Goal: Task Accomplishment & Management: Manage account settings

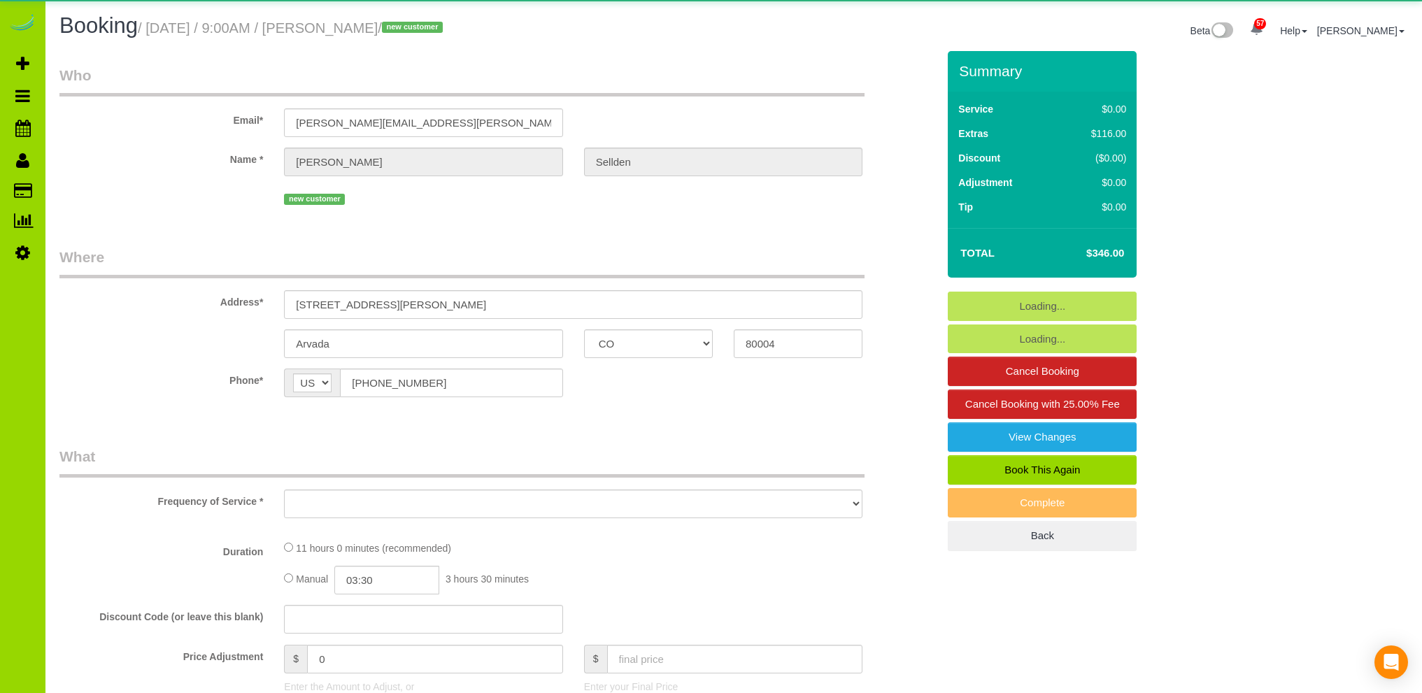
select select "CO"
select select "number:3"
select select "number:12"
select select "object:1162"
select select "string:fspay-6500bb71-63ea-4851-a261-d30043e05961"
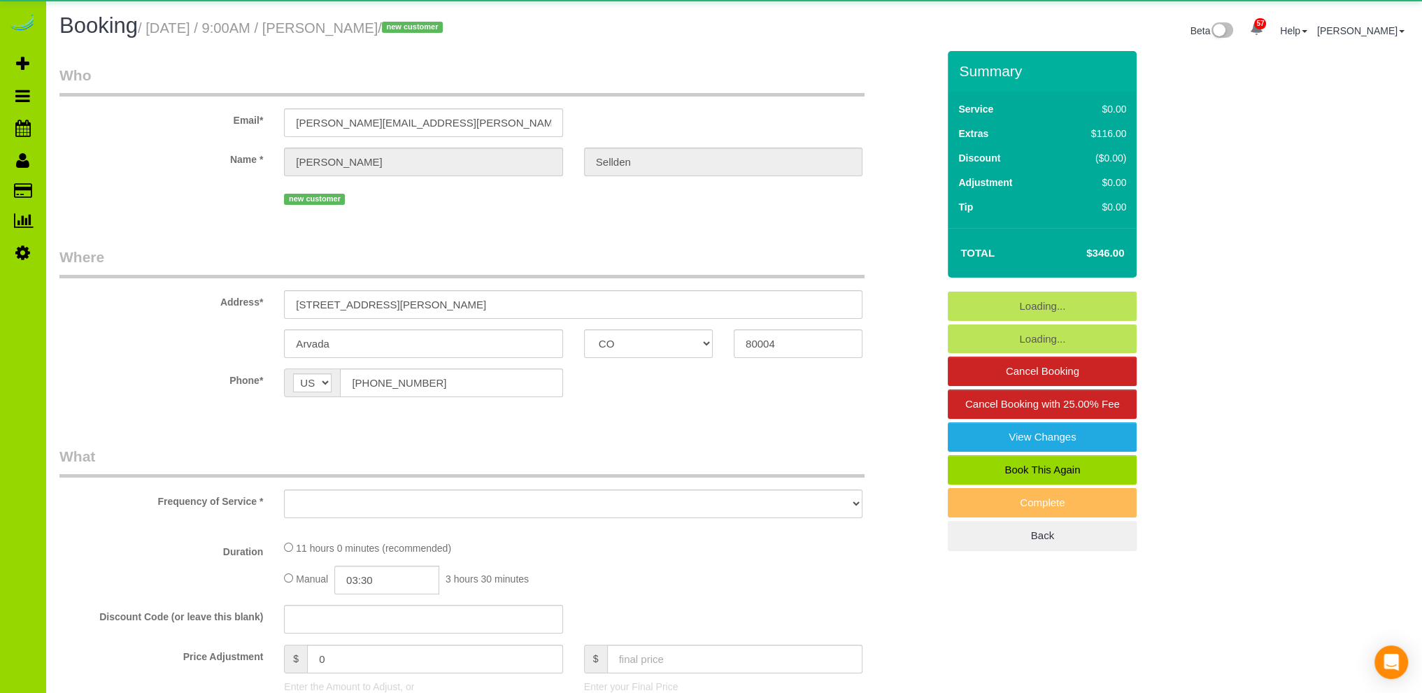
select select "spot1"
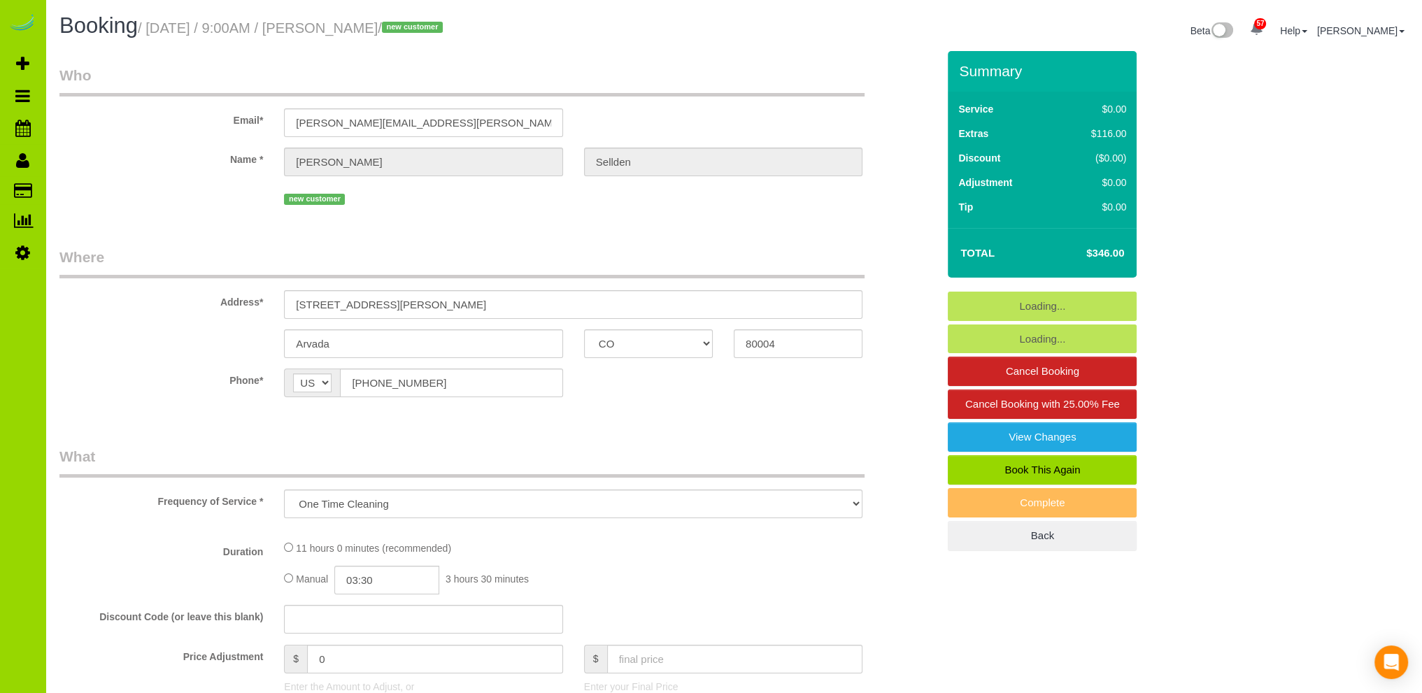
select select "2"
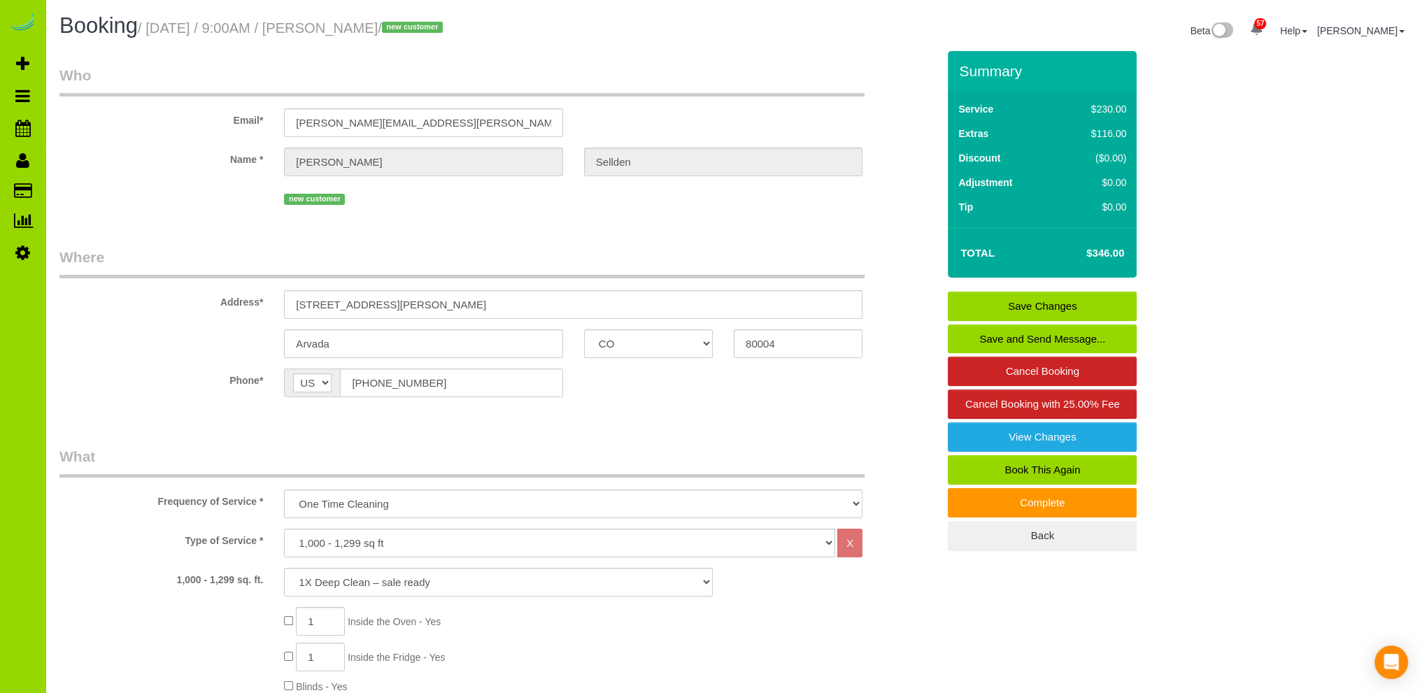
click at [676, 209] on fieldset "Who Email* [PERSON_NAME][EMAIL_ADDRESS][PERSON_NAME][DOMAIN_NAME] Name * [PERSO…" at bounding box center [498, 142] width 878 height 154
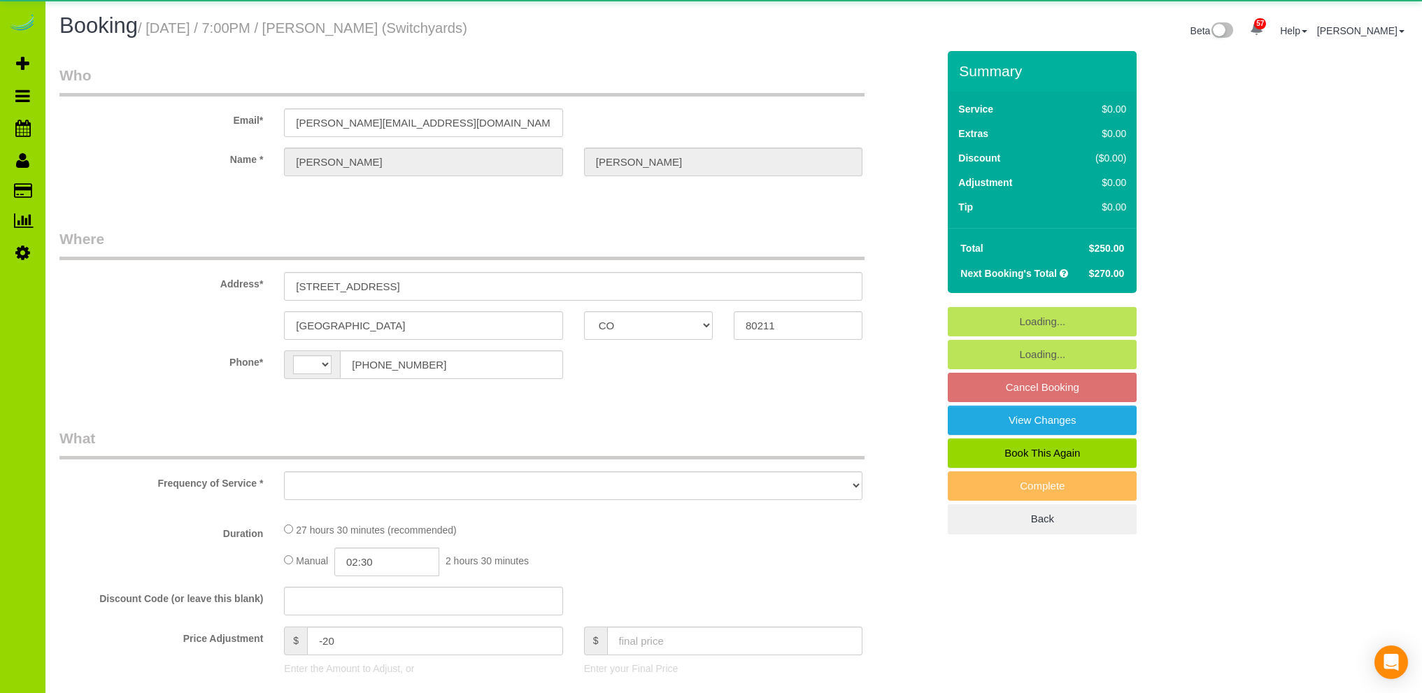
select select "CO"
select select "string:US"
select select "object:812"
select select "number:1"
select select "number:13"
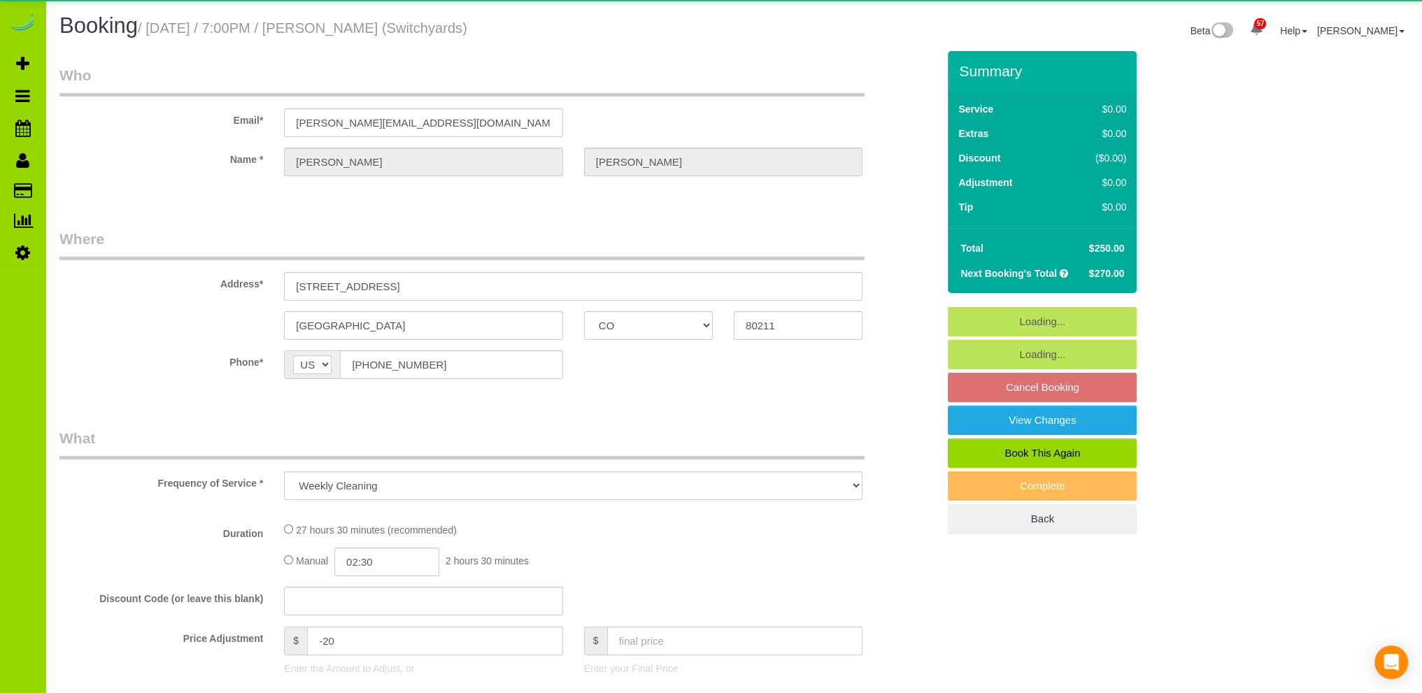
select select "5"
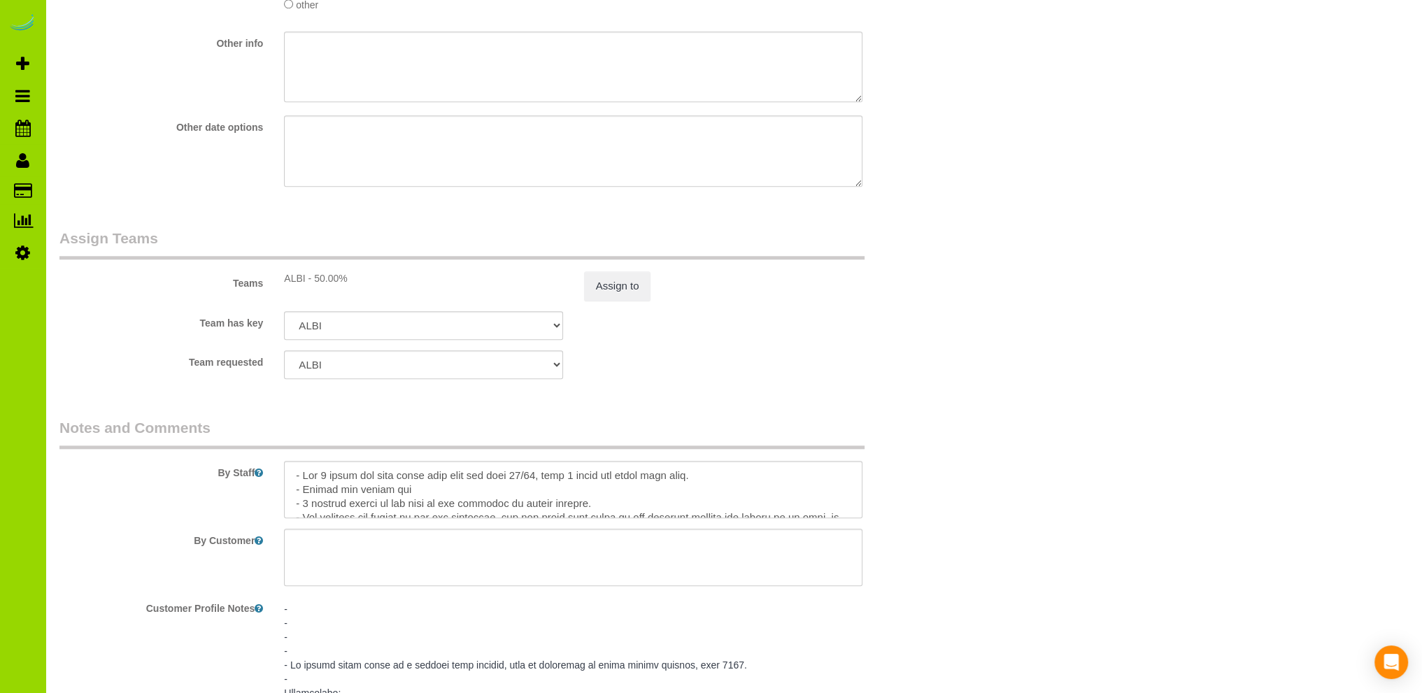
scroll to position [1958, 0]
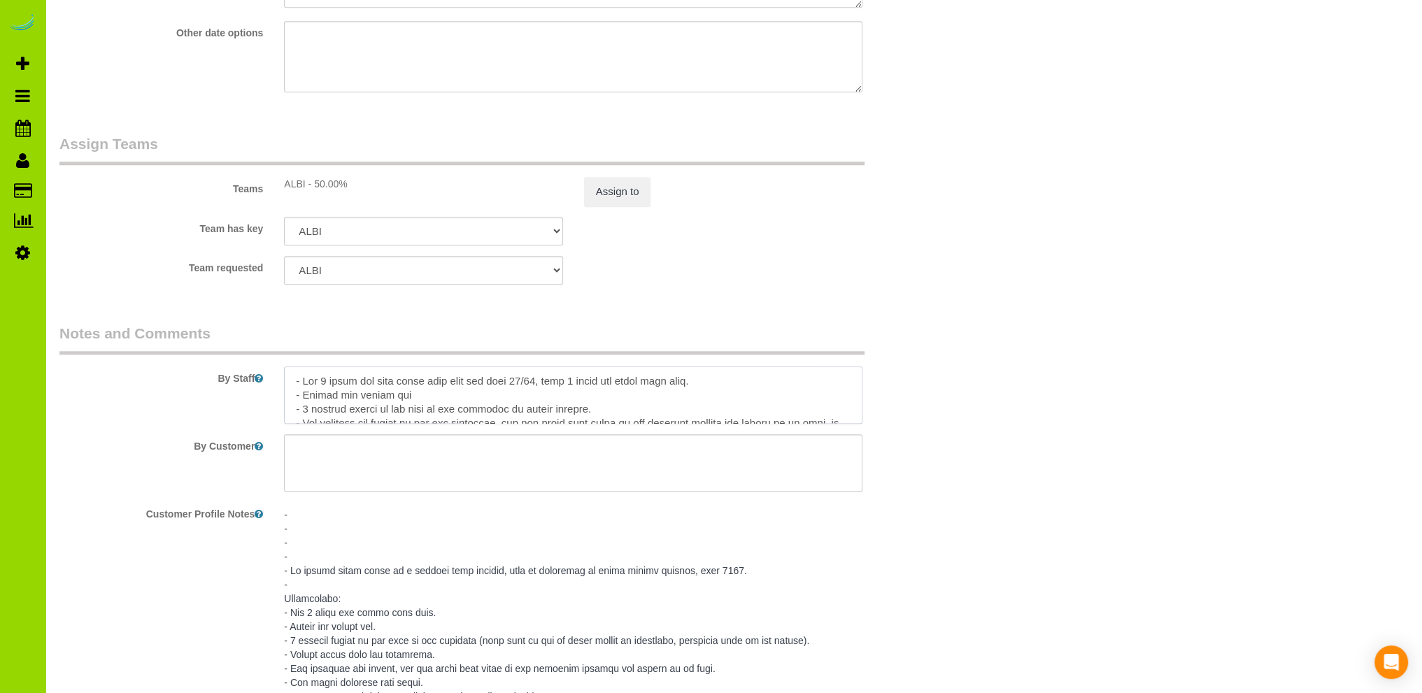
click at [324, 383] on textarea at bounding box center [573, 395] width 578 height 57
click at [730, 393] on textarea at bounding box center [573, 395] width 578 height 57
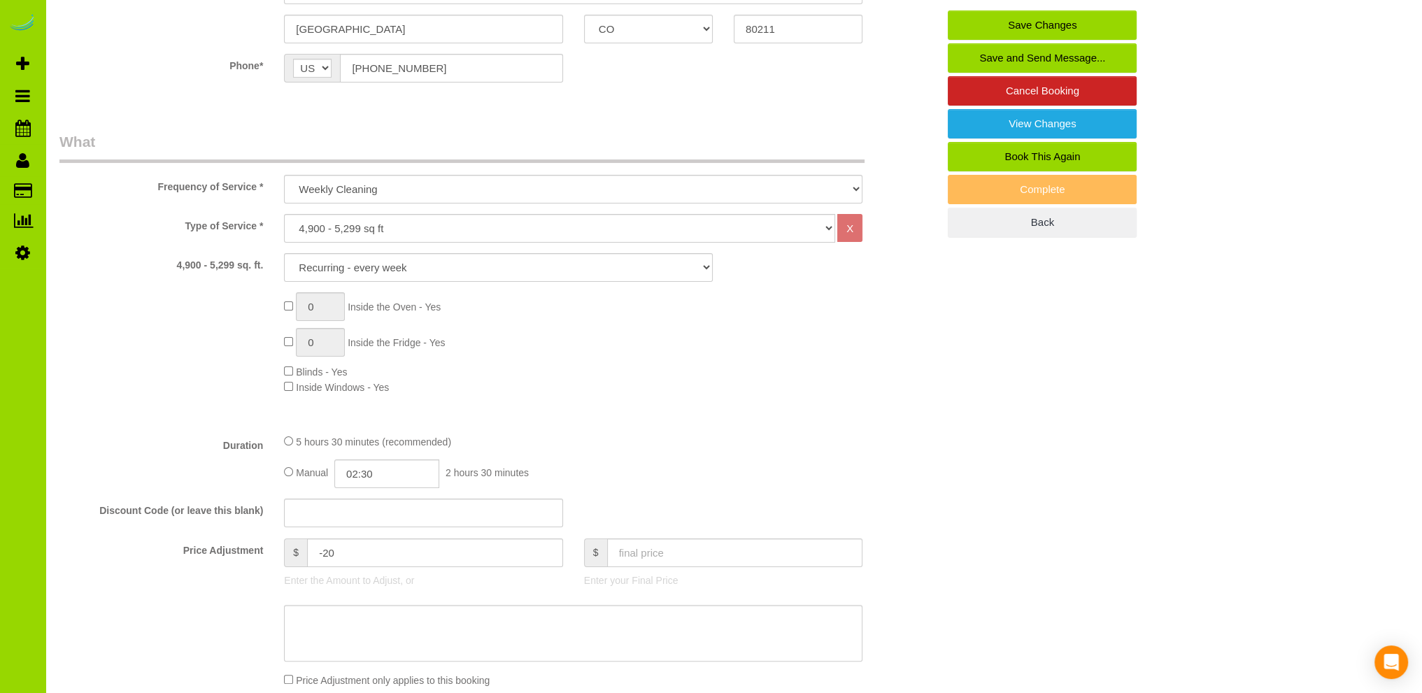
scroll to position [420, 0]
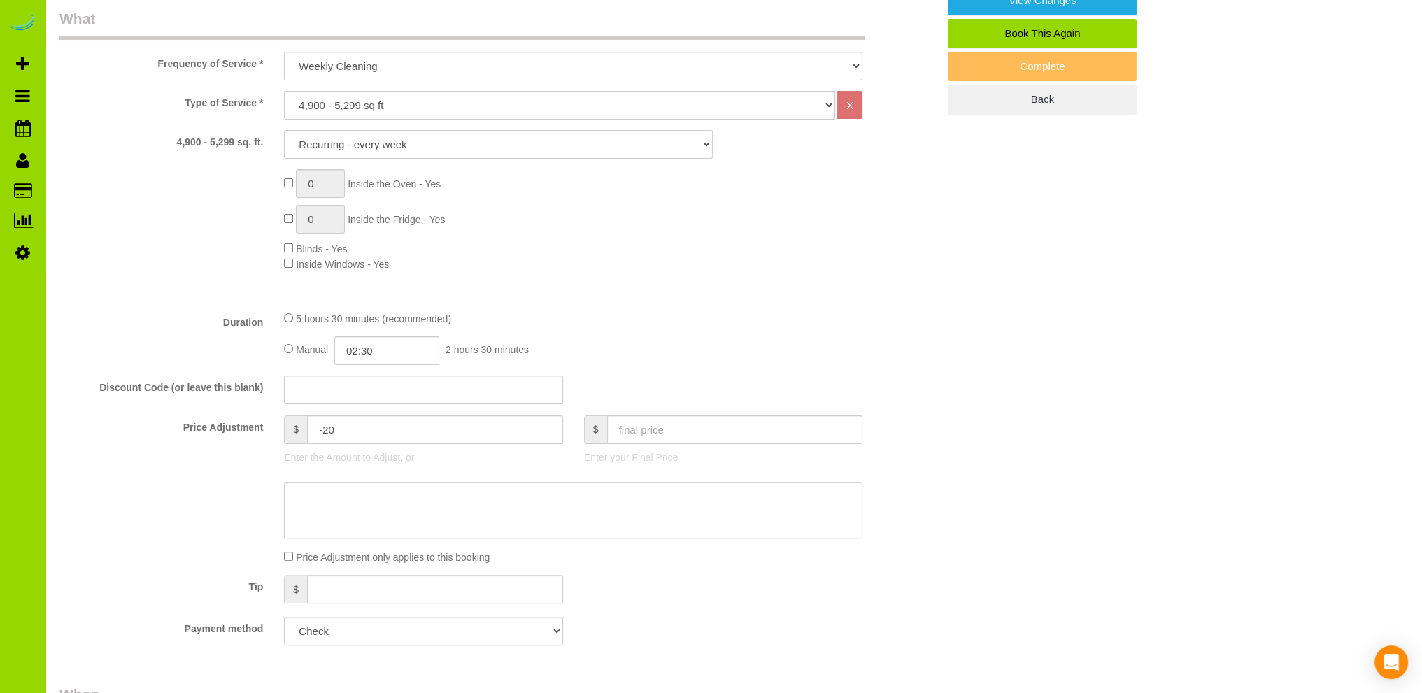
type textarea "- Est 6 hours for this first time with new team 10/14, then 3 hours two times e…"
click at [660, 431] on input "text" at bounding box center [735, 429] width 256 height 29
type input "300"
click at [824, 181] on div "0 Inside the Oven - Yes 0 Inside the Fridge - Yes Blinds - Yes Inside Windows -…" at bounding box center [610, 220] width 674 height 102
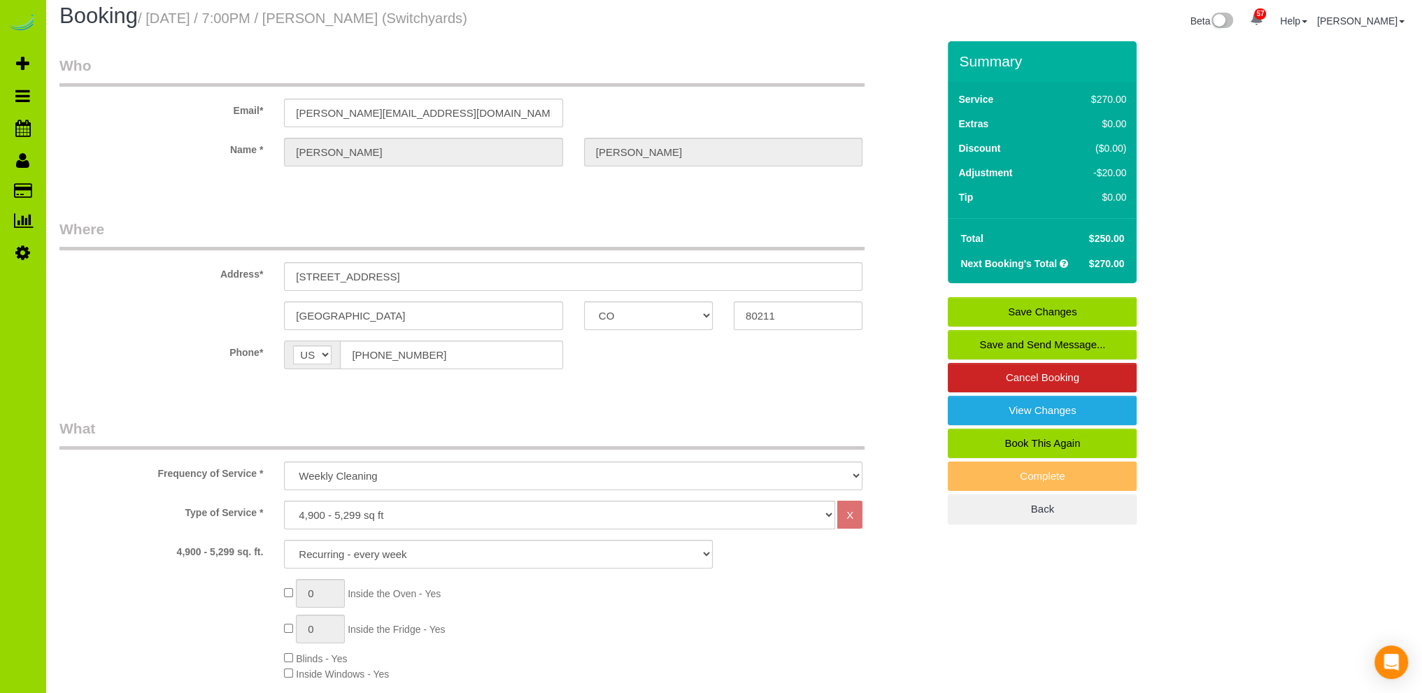
type input "30"
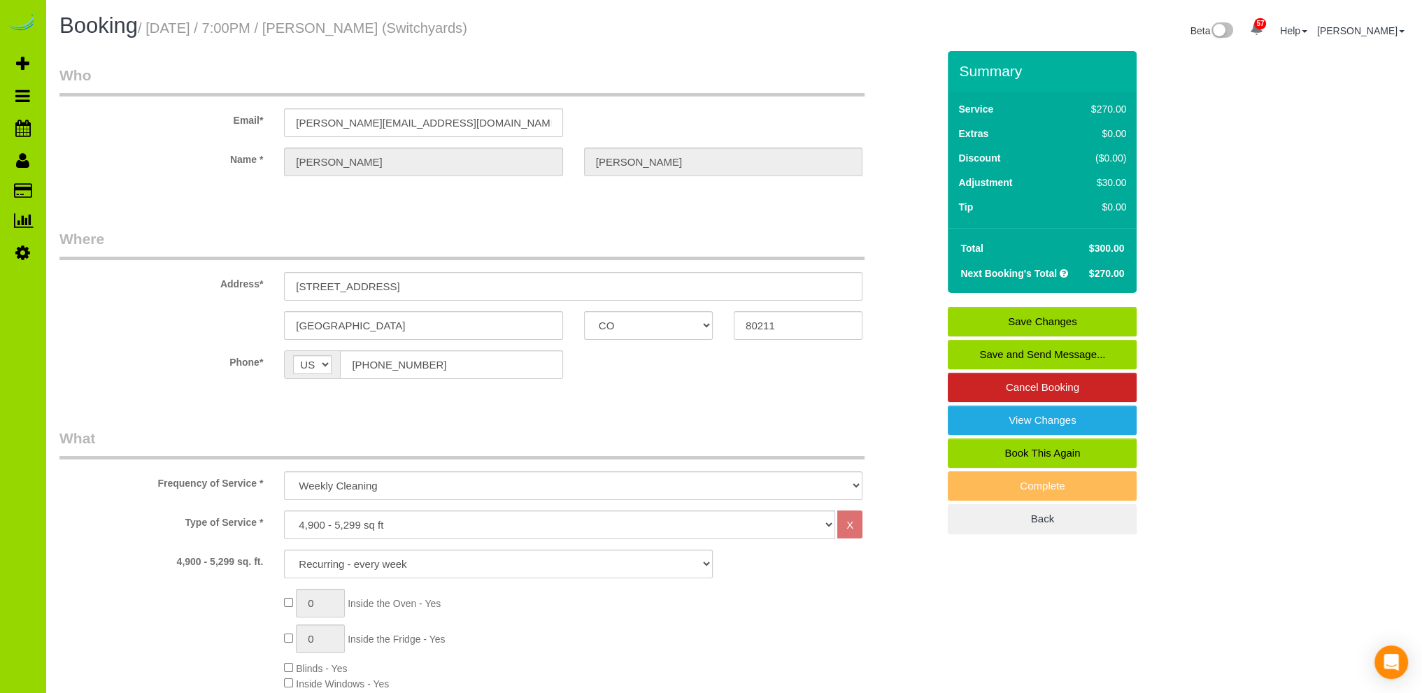
click at [1041, 318] on link "Save Changes" at bounding box center [1042, 321] width 189 height 29
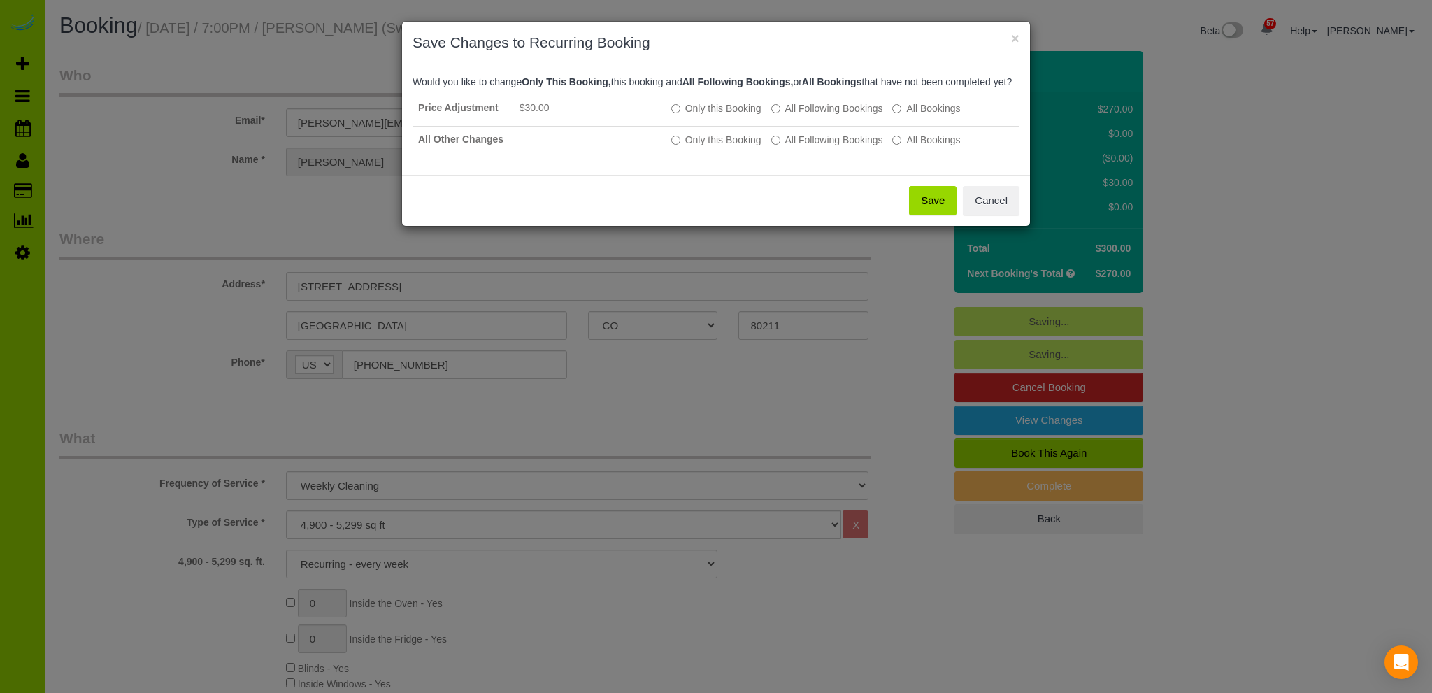
click at [937, 213] on button "Save" at bounding box center [933, 200] width 48 height 29
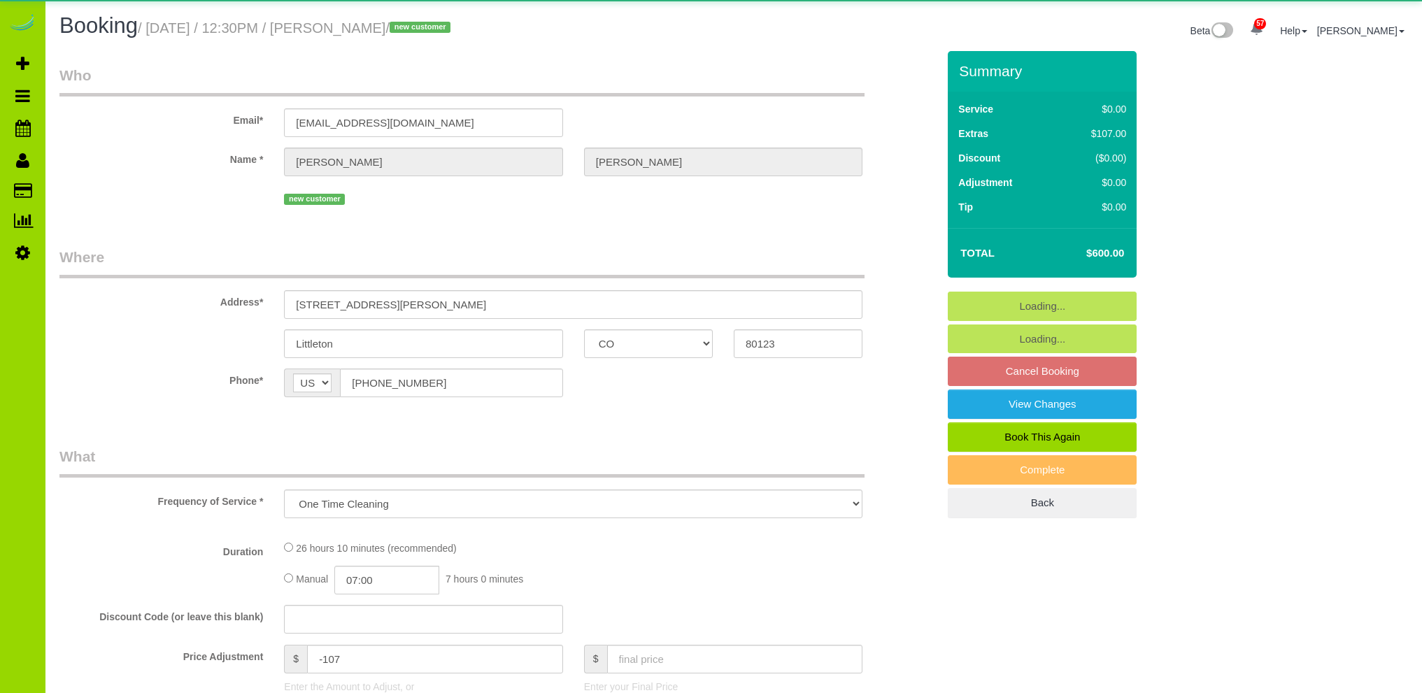
select select "CO"
select select "number:7"
select select "number:19"
select select "object:1208"
select select "2"
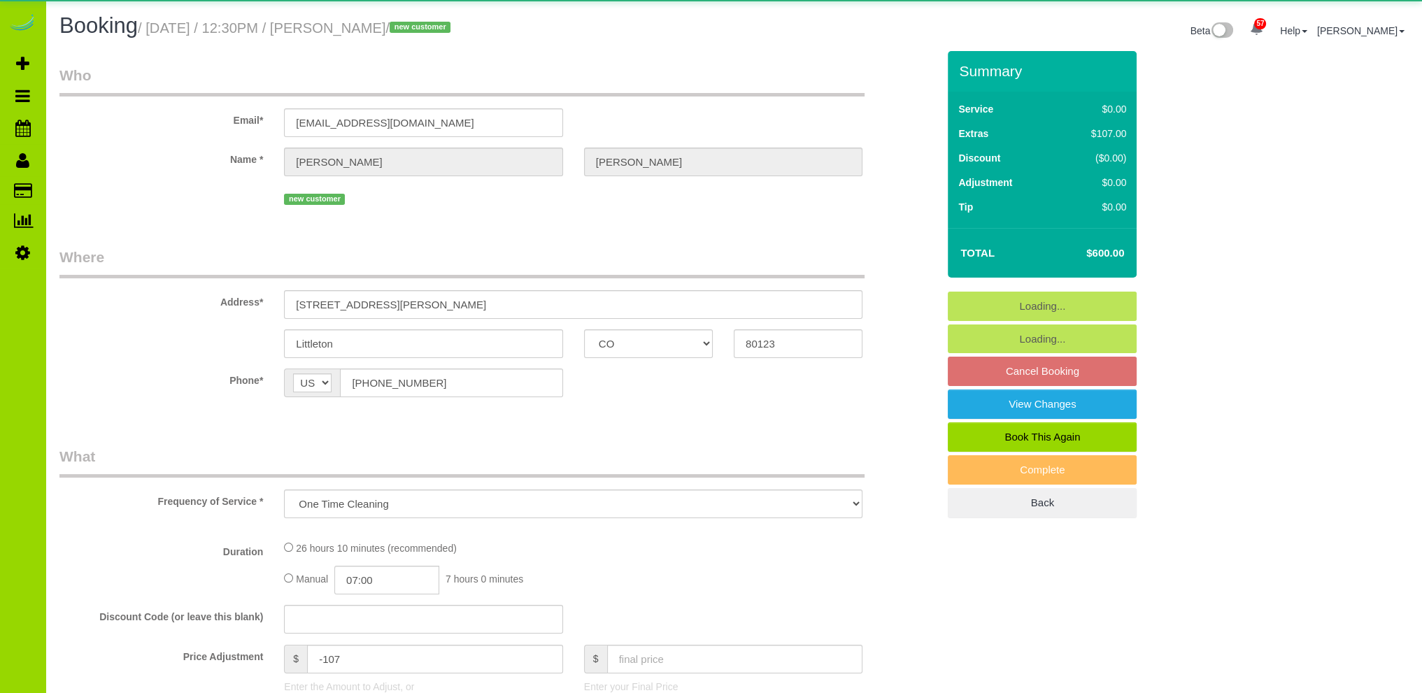
select select "spot1"
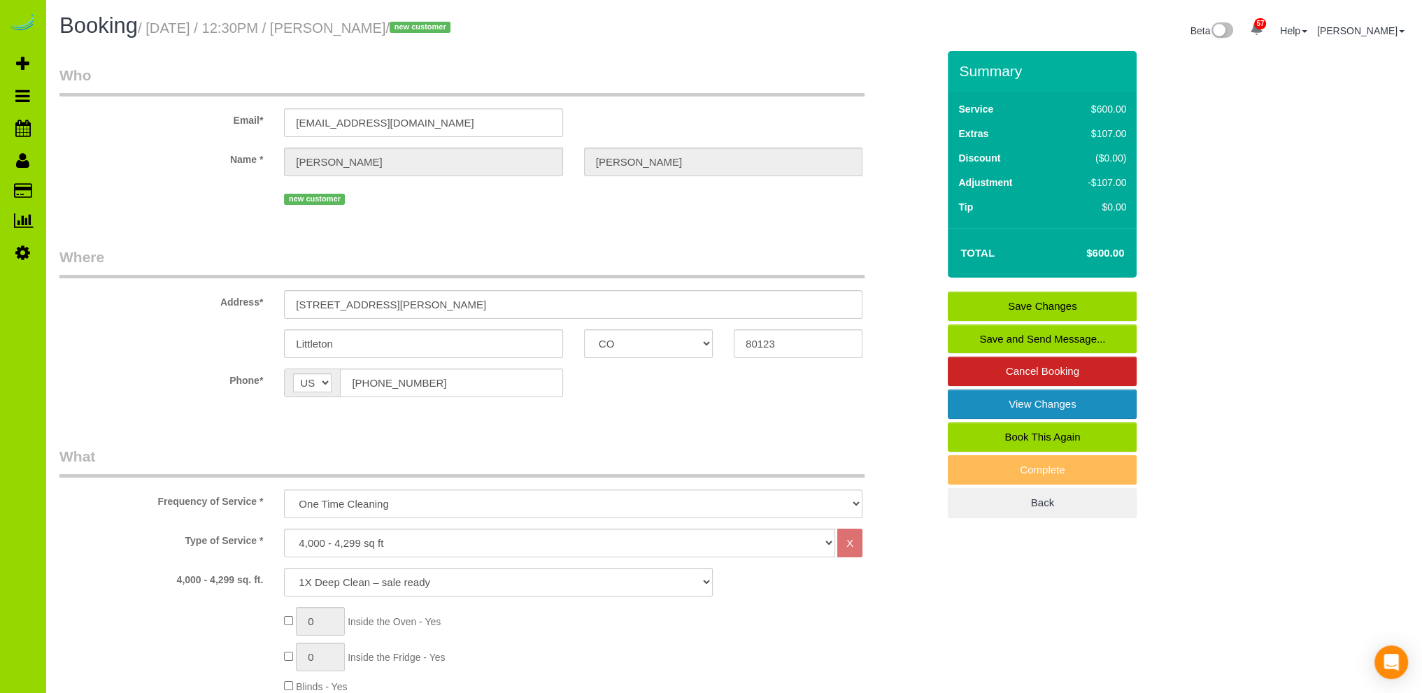
click at [1030, 399] on link "View Changes" at bounding box center [1042, 404] width 189 height 29
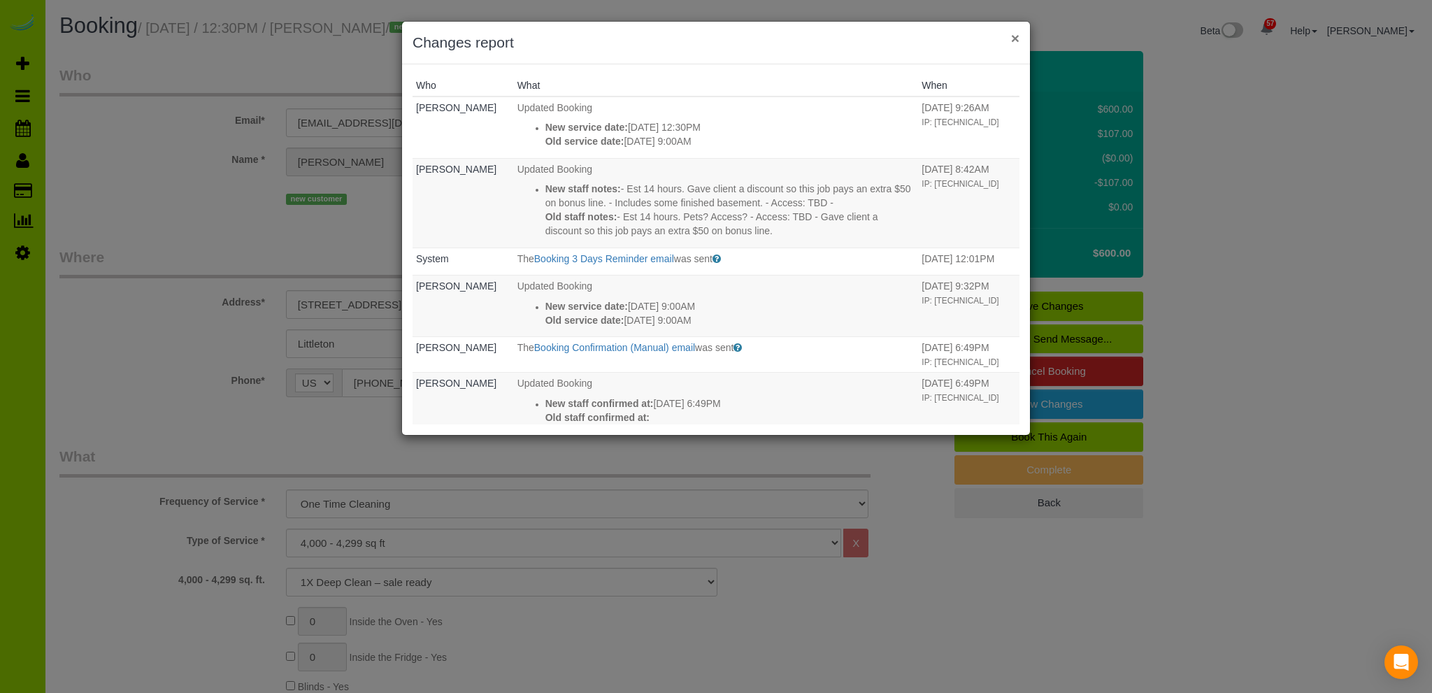
click at [1016, 39] on button "×" at bounding box center [1015, 38] width 8 height 15
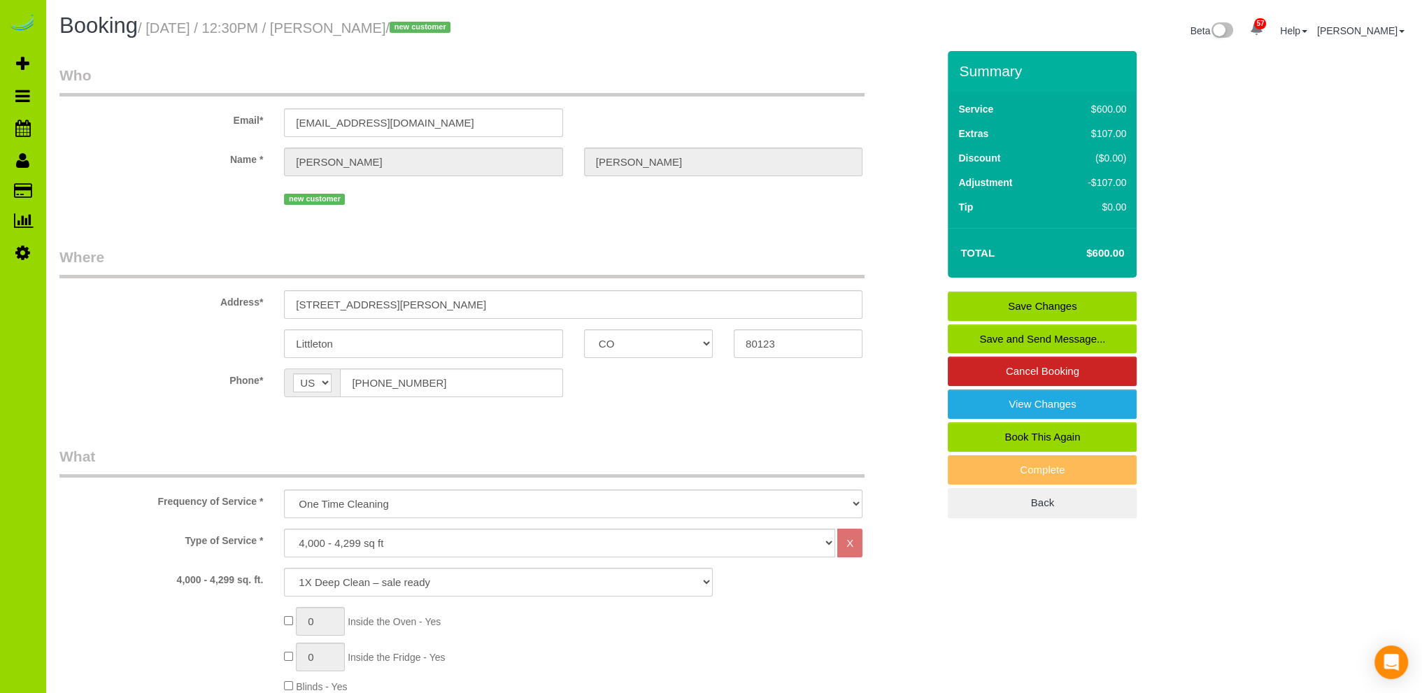
click at [1030, 337] on link "Save and Send Message..." at bounding box center [1042, 339] width 189 height 29
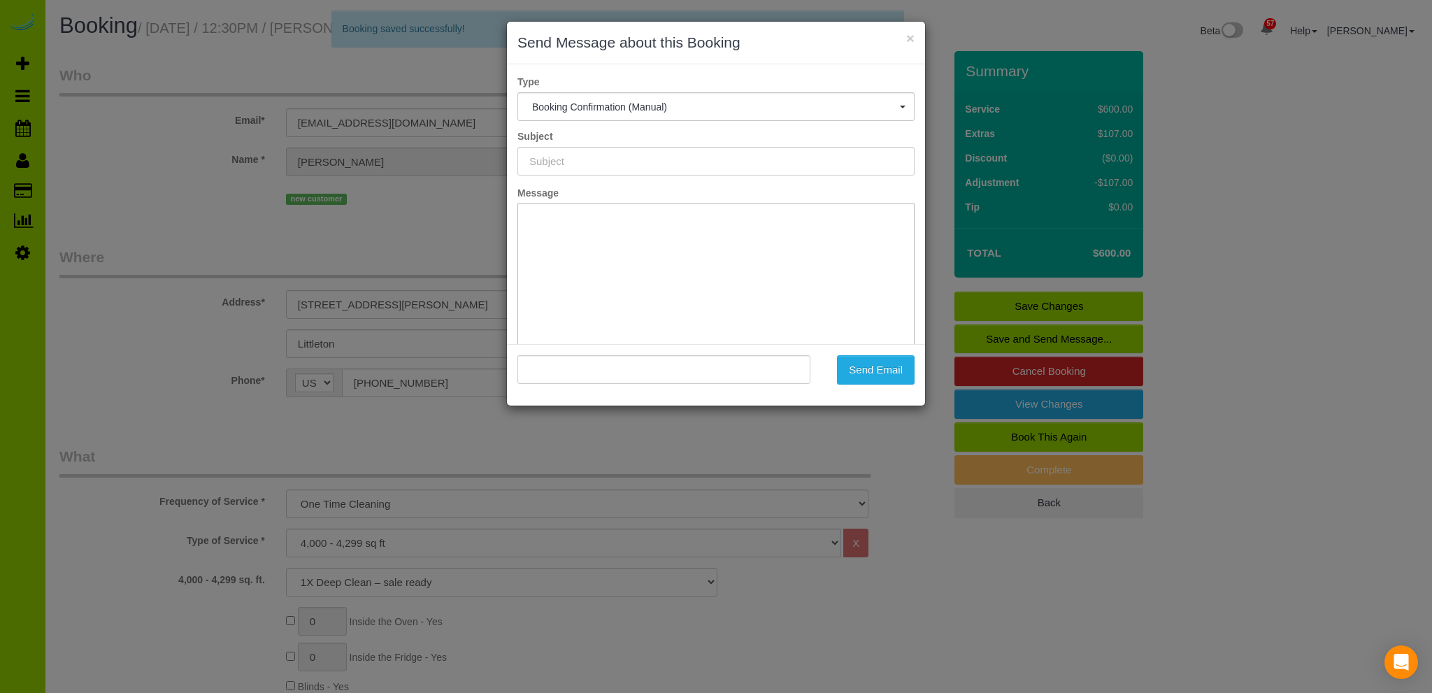
type input "Booking Confirmed - Please add your credit card"
type input ""Greg Parham" <gregparham@mac.com>"
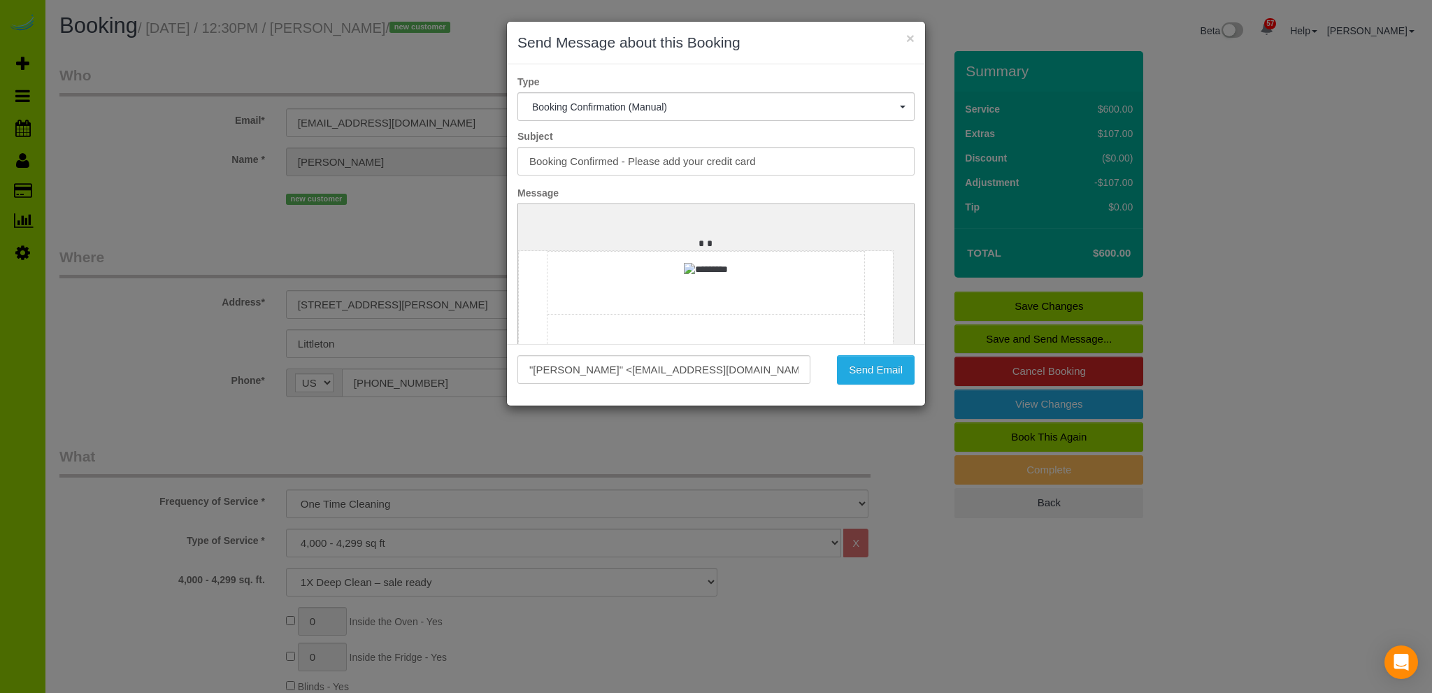
drag, startPoint x: 897, startPoint y: 247, endPoint x: 1416, endPoint y: 394, distance: 538.7
click at [882, 367] on button "Send Email" at bounding box center [876, 369] width 78 height 29
